Goal: Information Seeking & Learning: Learn about a topic

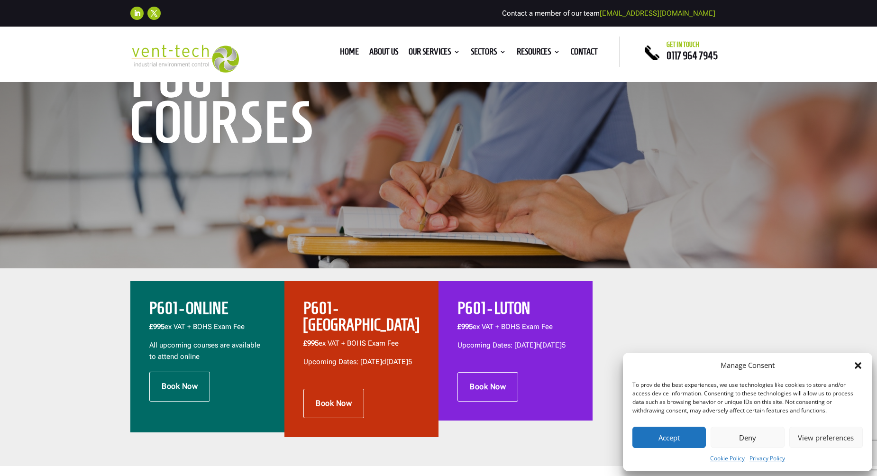
scroll to position [142, 0]
click at [669, 437] on button "Accept" at bounding box center [669, 437] width 73 height 21
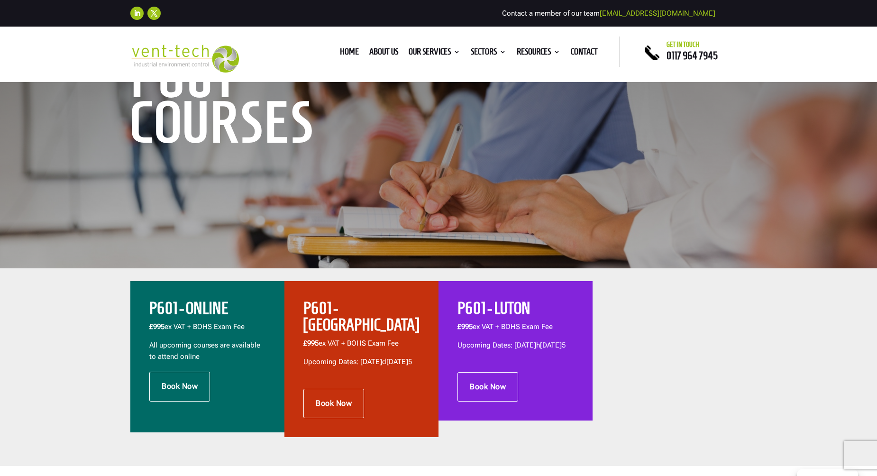
click at [192, 317] on h2 "P601 - ONLINE" at bounding box center [207, 310] width 116 height 21
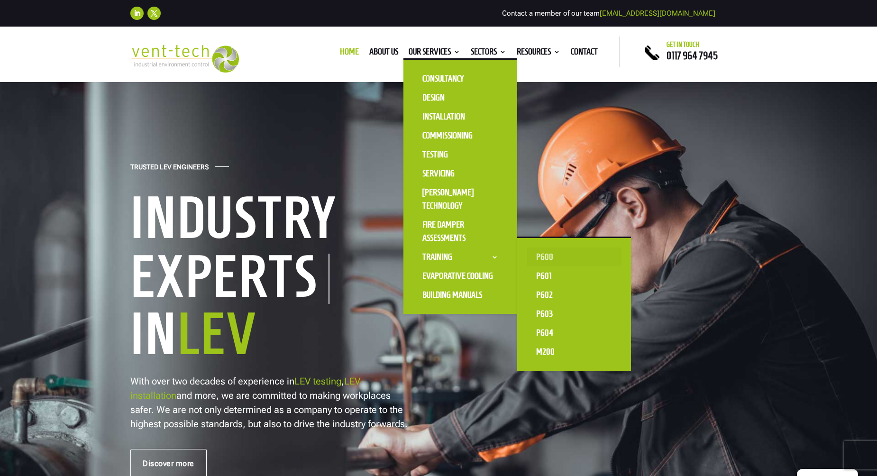
click at [546, 256] on link "P600" at bounding box center [574, 257] width 95 height 19
click at [454, 252] on link "Training" at bounding box center [460, 257] width 95 height 19
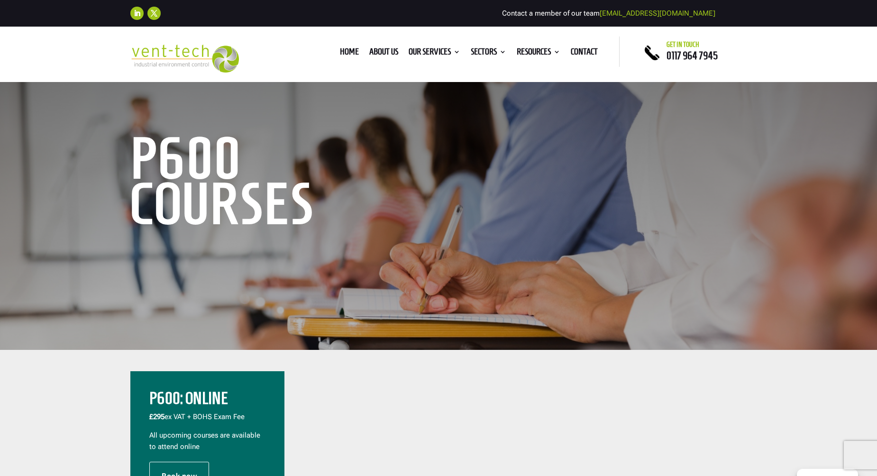
scroll to position [332, 0]
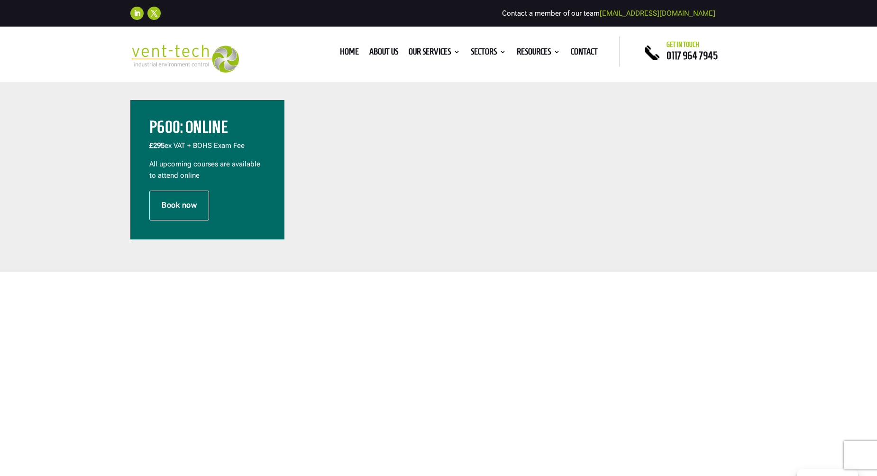
click at [188, 166] on p "All upcoming courses are available to attend online" at bounding box center [207, 170] width 116 height 23
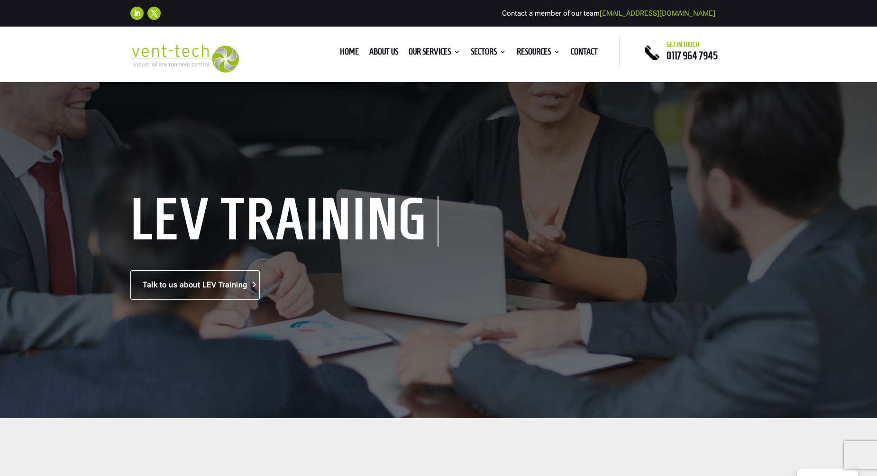
click at [223, 280] on link "Talk to us about LEV Training" at bounding box center [194, 284] width 129 height 29
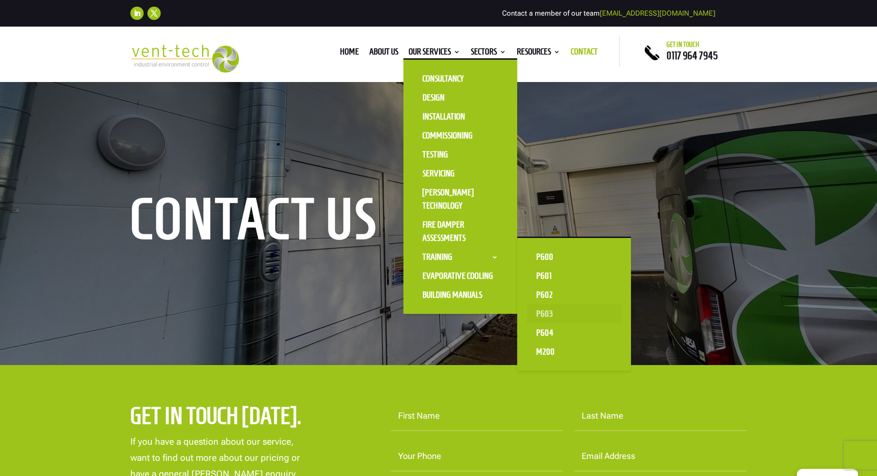
click at [540, 314] on link "P603" at bounding box center [574, 313] width 95 height 19
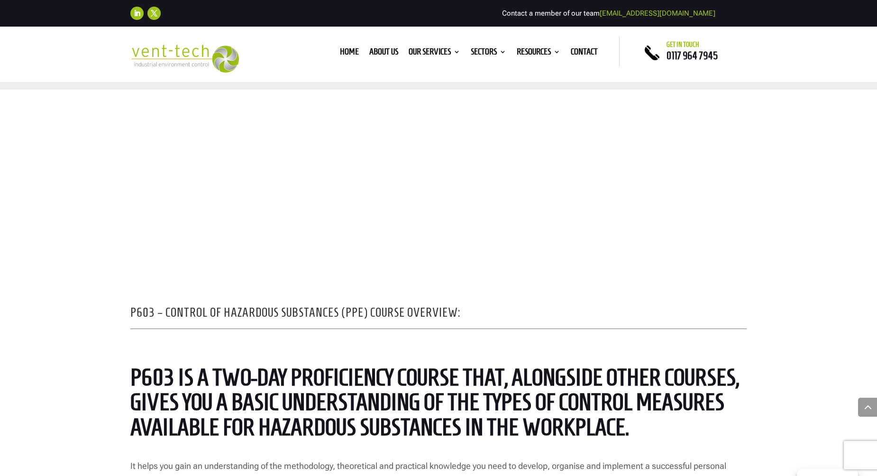
scroll to position [806, 0]
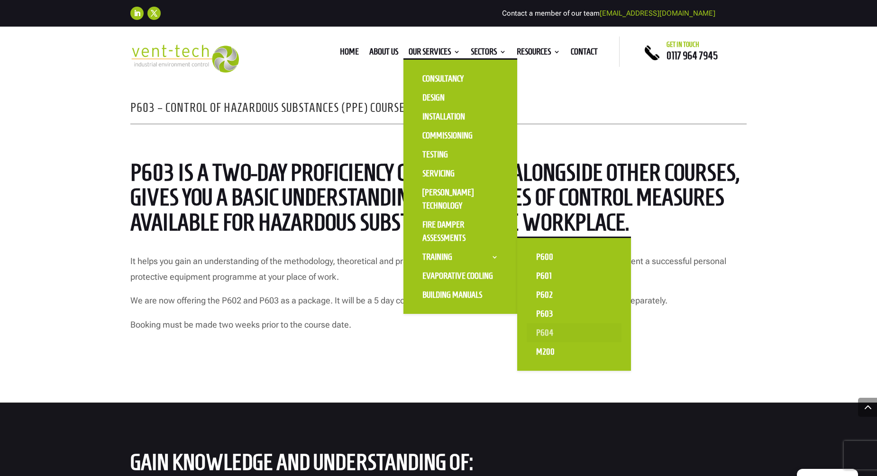
click at [547, 337] on link "P604" at bounding box center [574, 332] width 95 height 19
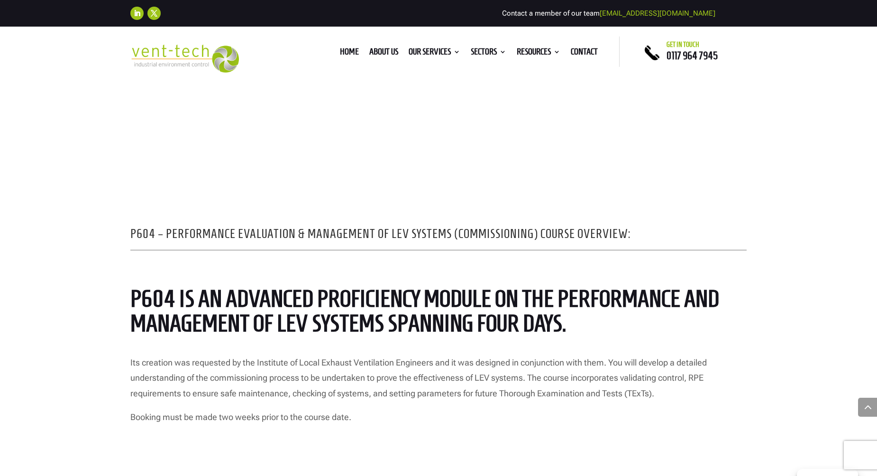
scroll to position [664, 0]
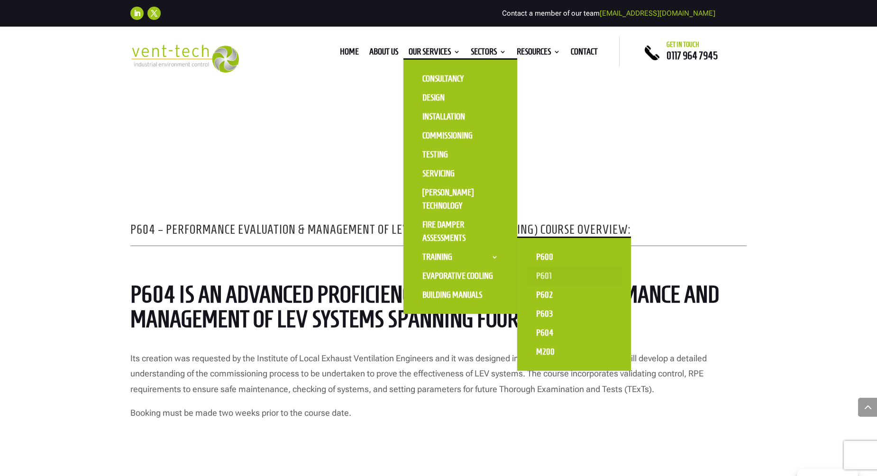
click at [540, 276] on link "P601" at bounding box center [574, 275] width 95 height 19
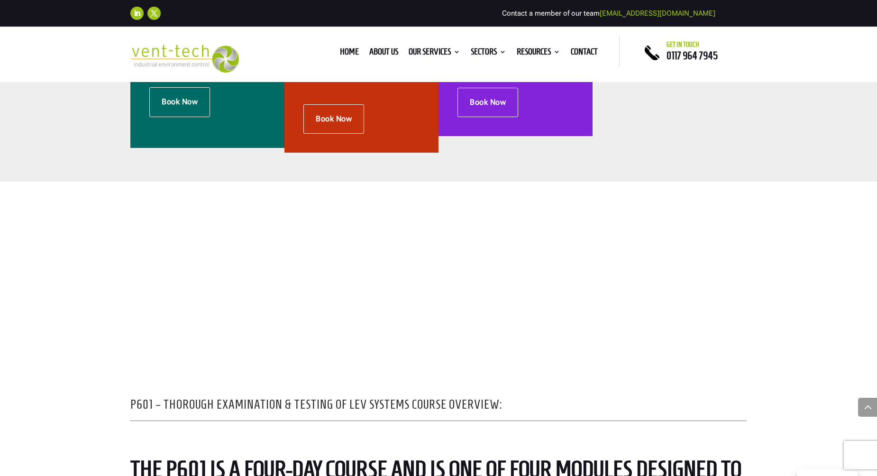
scroll to position [284, 0]
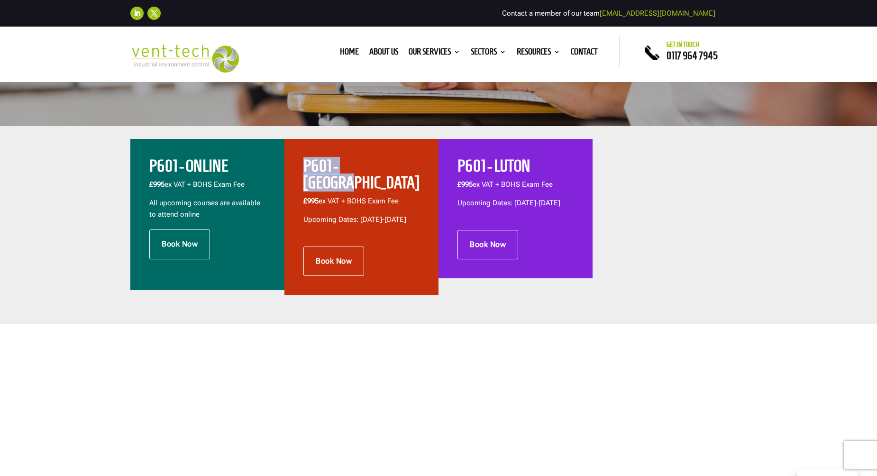
drag, startPoint x: 387, startPoint y: 165, endPoint x: 304, endPoint y: 167, distance: 82.5
click at [304, 167] on h2 "P601 - [GEOGRAPHIC_DATA]" at bounding box center [361, 177] width 116 height 38
